Goal: Task Accomplishment & Management: Complete application form

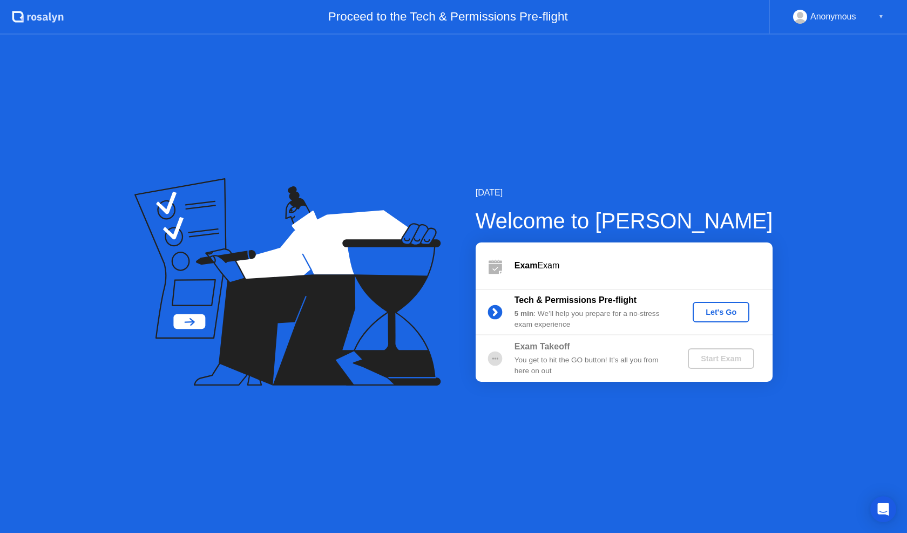
click at [712, 311] on div "Let's Go" at bounding box center [721, 312] width 48 height 9
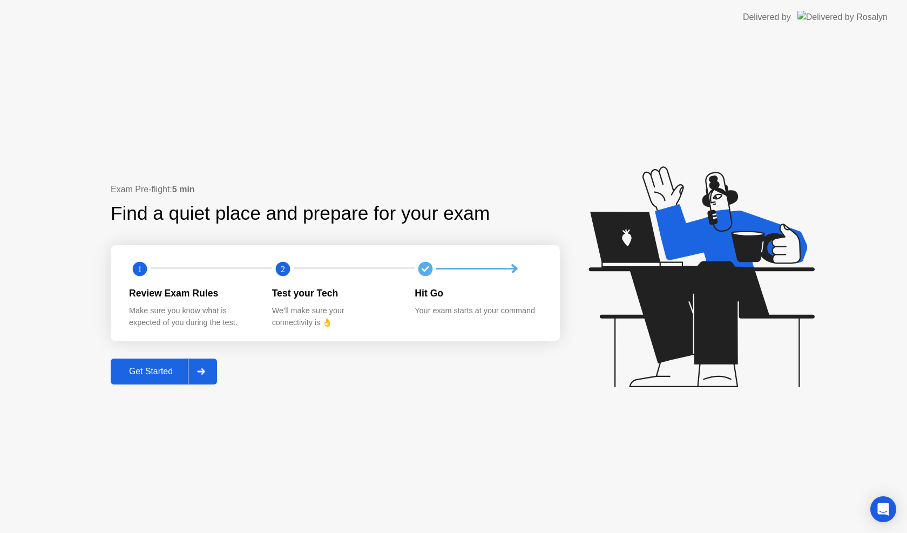
click at [129, 379] on button "Get Started" at bounding box center [164, 372] width 106 height 26
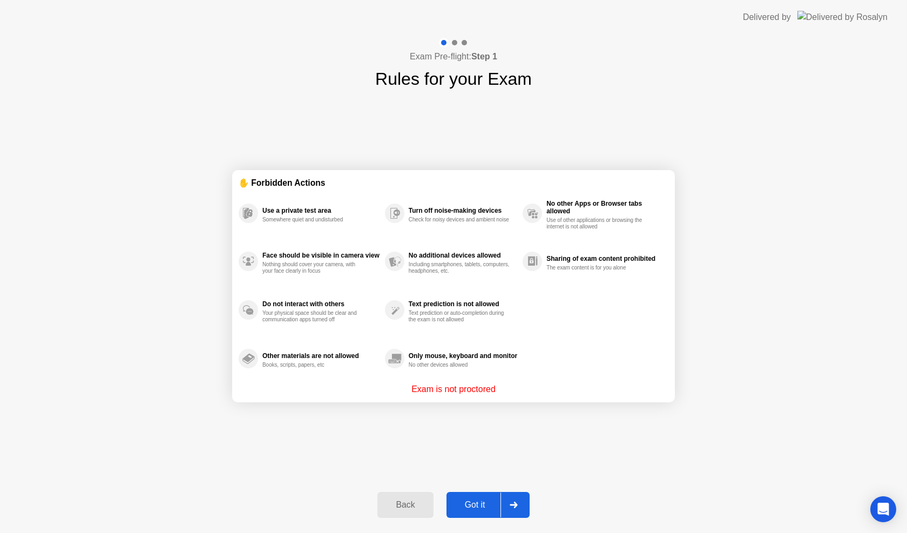
click at [463, 500] on div "Got it" at bounding box center [475, 505] width 51 height 10
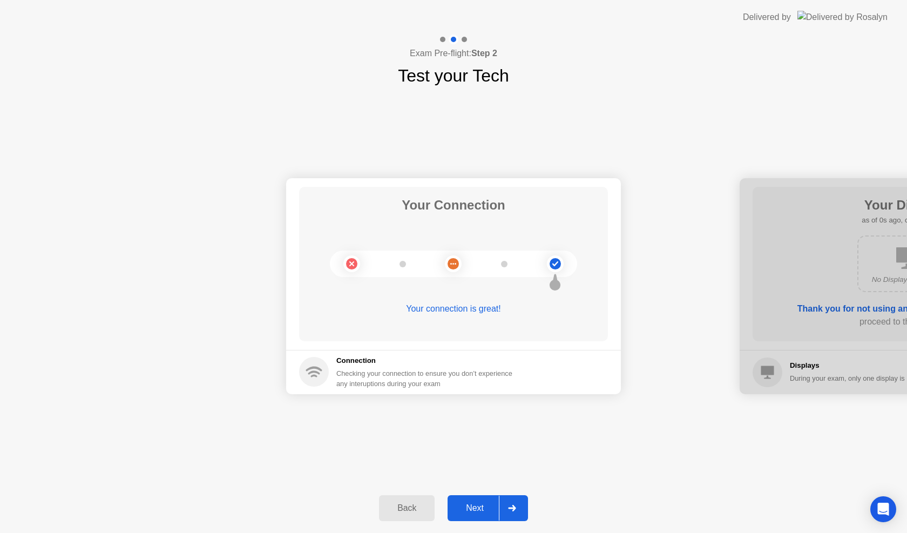
click at [464, 497] on button "Next" at bounding box center [488, 508] width 80 height 26
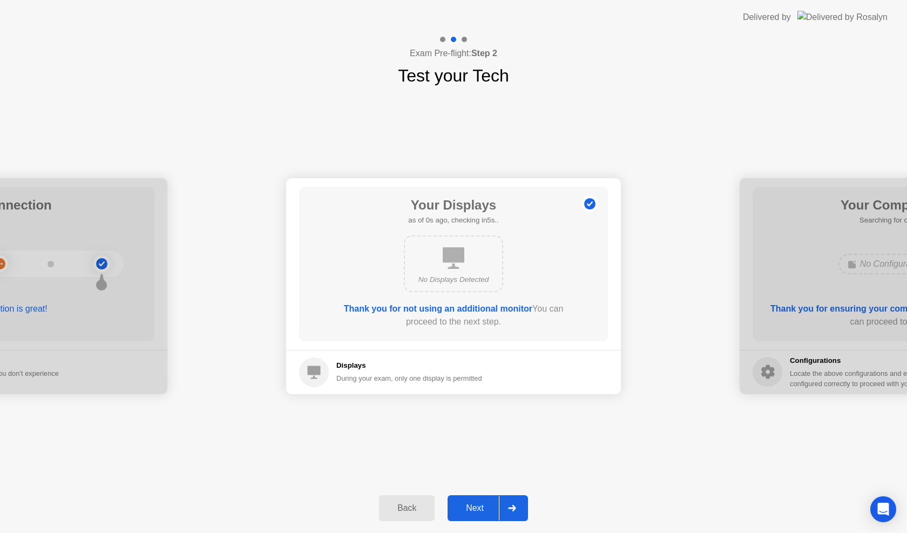
click at [464, 497] on button "Next" at bounding box center [488, 508] width 80 height 26
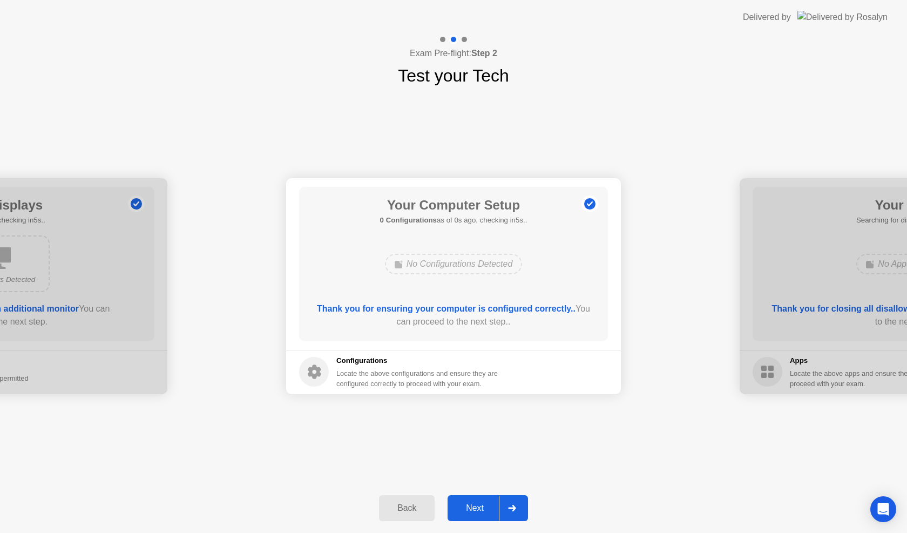
click at [464, 497] on button "Next" at bounding box center [488, 508] width 80 height 26
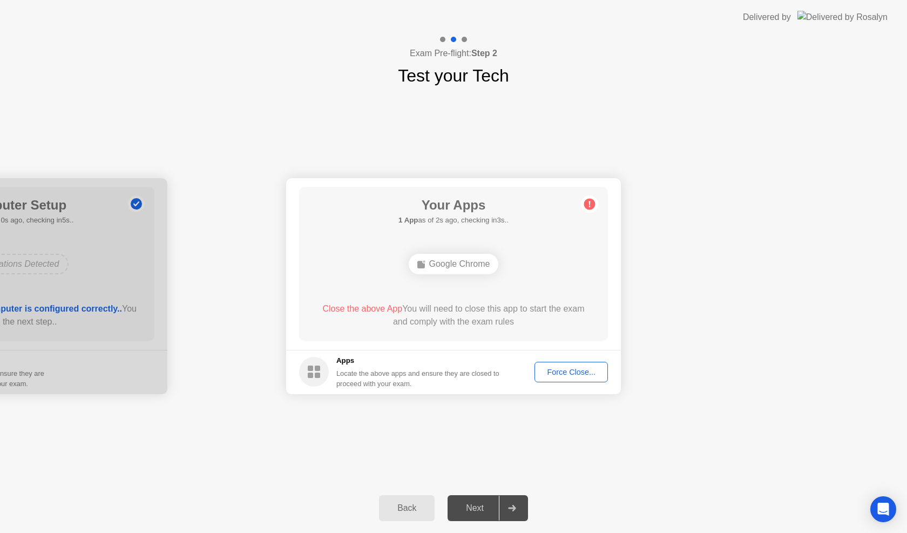
click at [561, 373] on div "Force Close..." at bounding box center [571, 372] width 66 height 9
click at [579, 375] on div "Force Close..." at bounding box center [571, 372] width 66 height 9
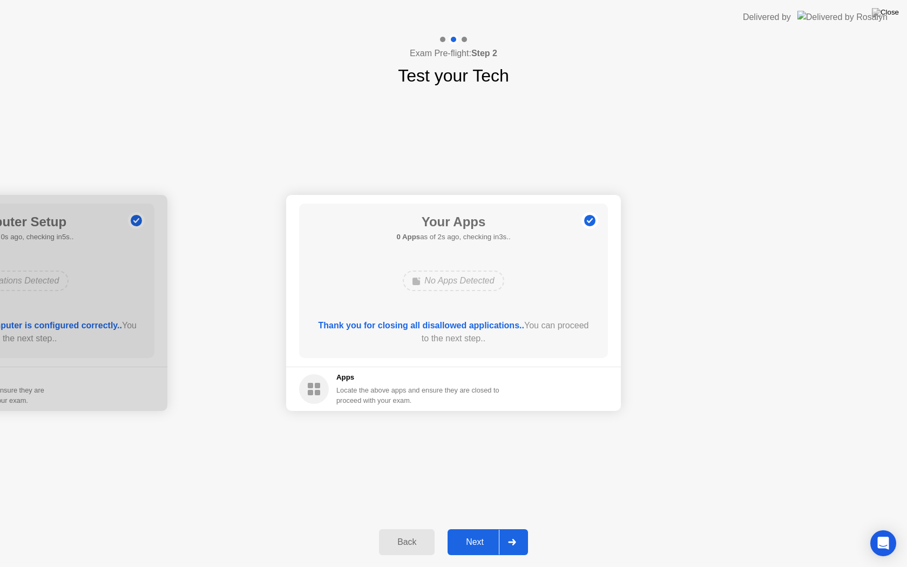
click at [471, 532] on div "Next" at bounding box center [475, 542] width 48 height 10
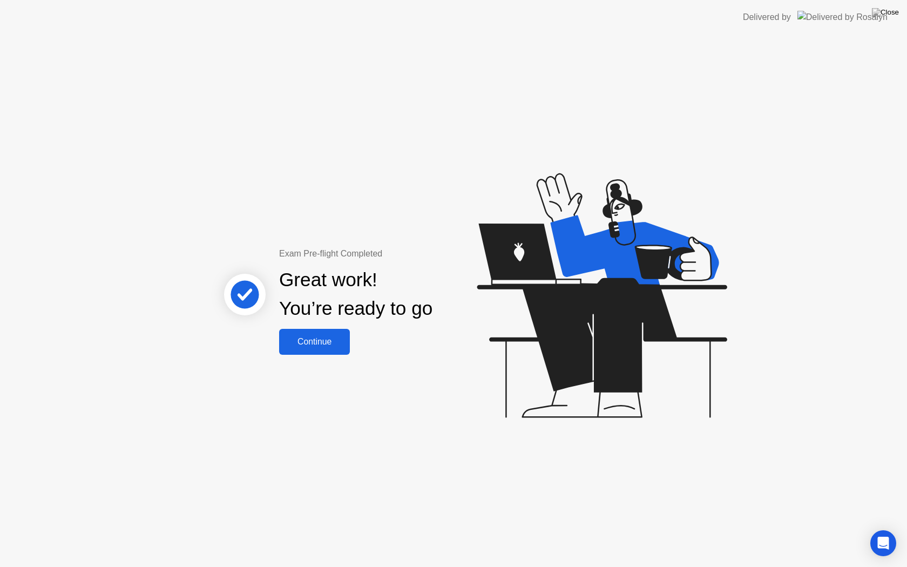
click at [341, 337] on div "Continue" at bounding box center [314, 342] width 64 height 10
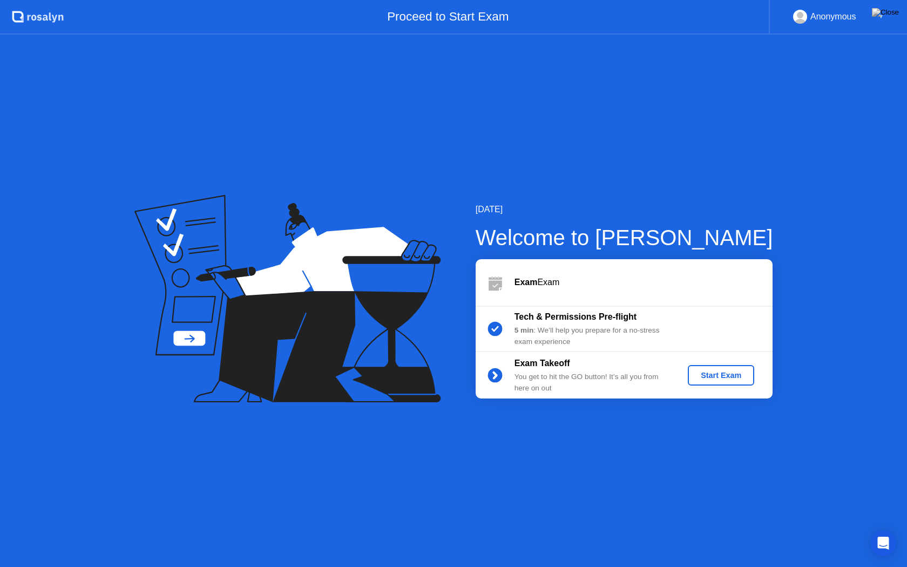
click at [707, 374] on div "Start Exam" at bounding box center [721, 375] width 58 height 9
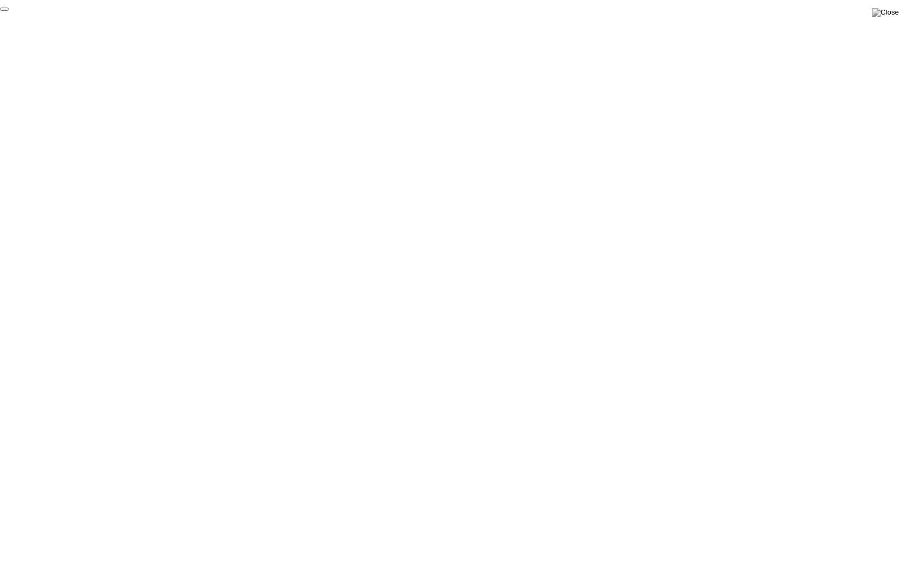
click div "End Proctoring Session"
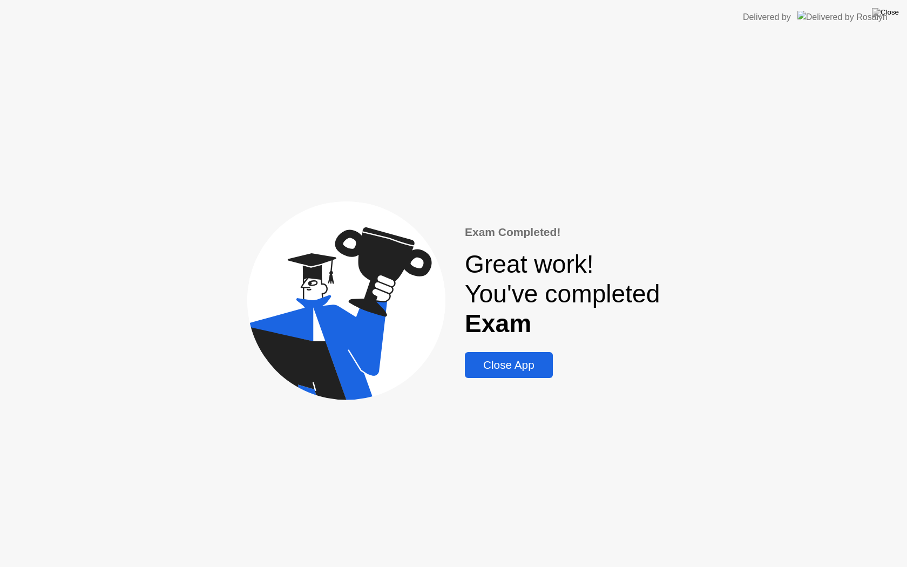
click at [533, 359] on div "Close App" at bounding box center [509, 365] width 82 height 13
